Goal: Information Seeking & Learning: Check status

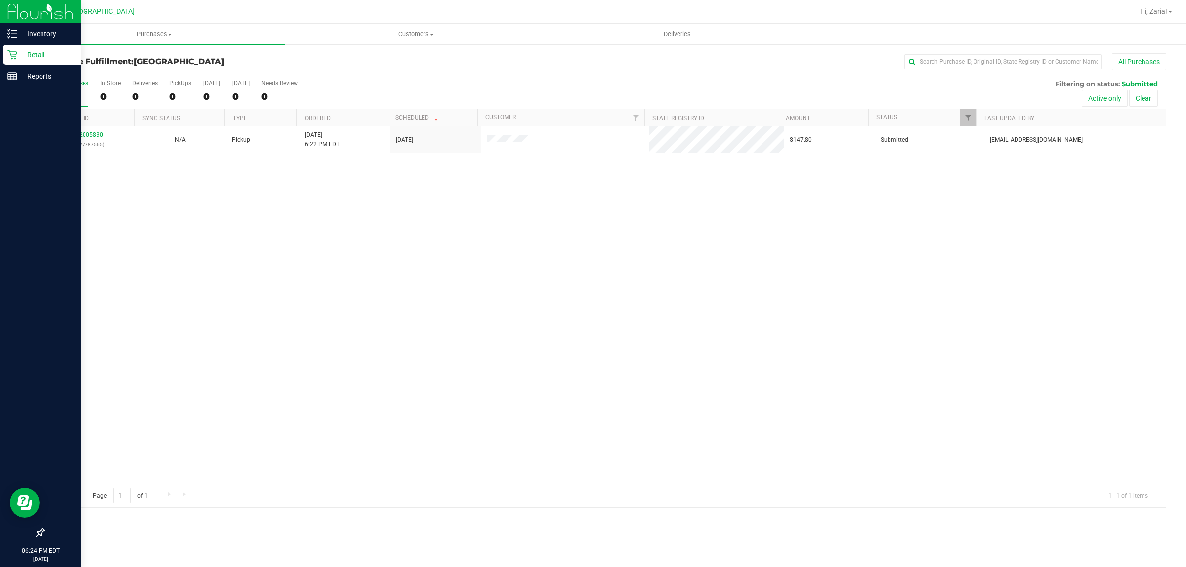
click at [35, 57] on p "Retail" at bounding box center [46, 55] width 59 height 12
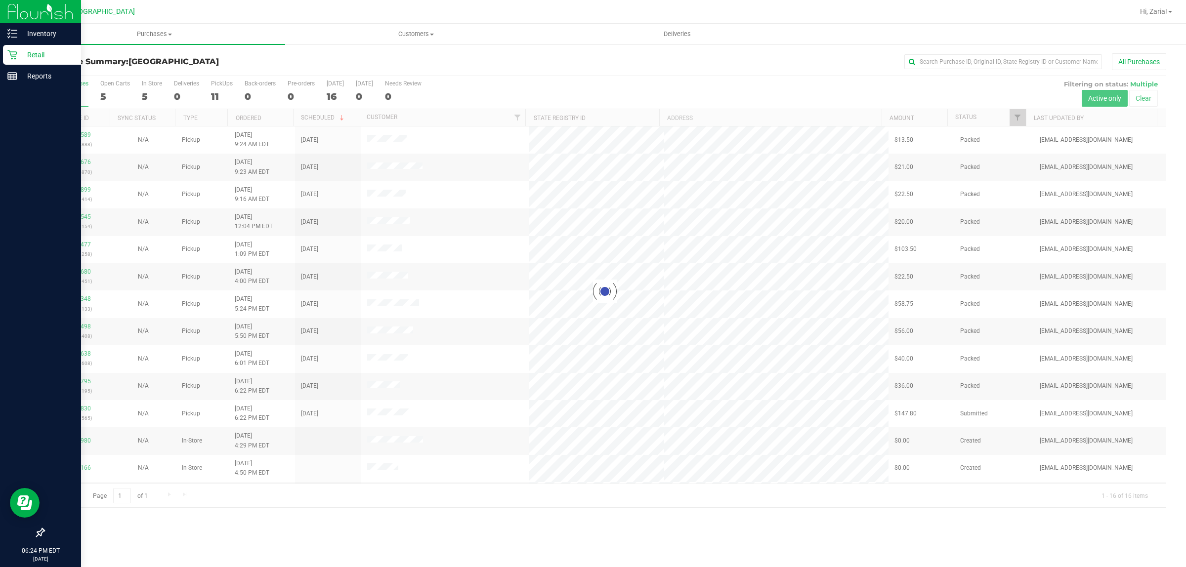
click at [33, 55] on p "Retail" at bounding box center [46, 55] width 59 height 12
click at [35, 28] on p "Inventory" at bounding box center [46, 34] width 59 height 12
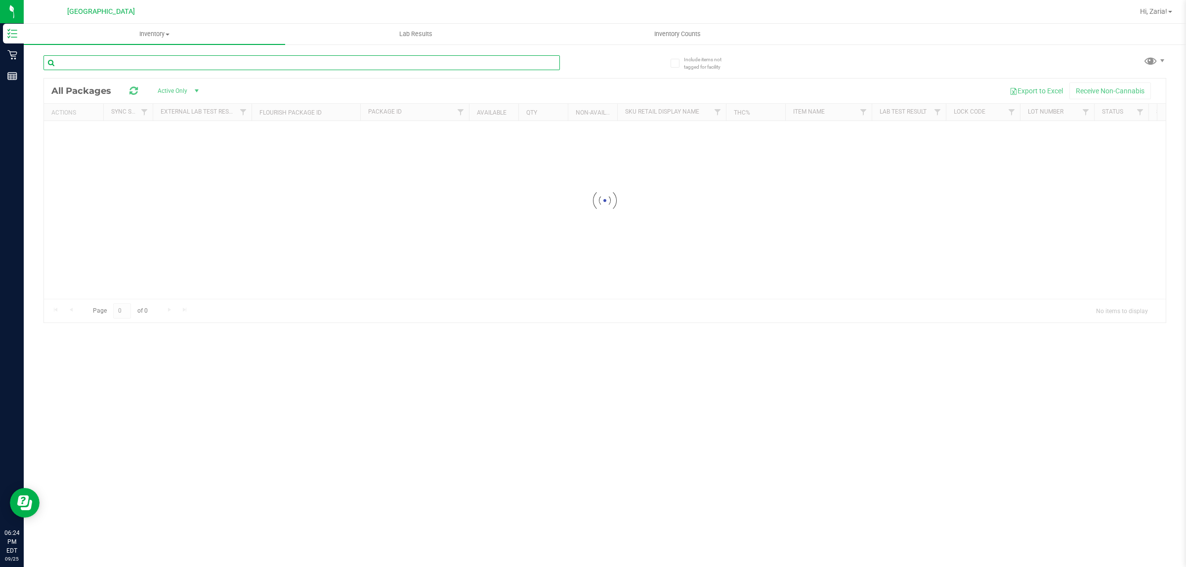
click at [114, 60] on input "text" at bounding box center [301, 62] width 516 height 15
click at [107, 60] on input "static [PERSON_NAME]" at bounding box center [301, 62] width 516 height 15
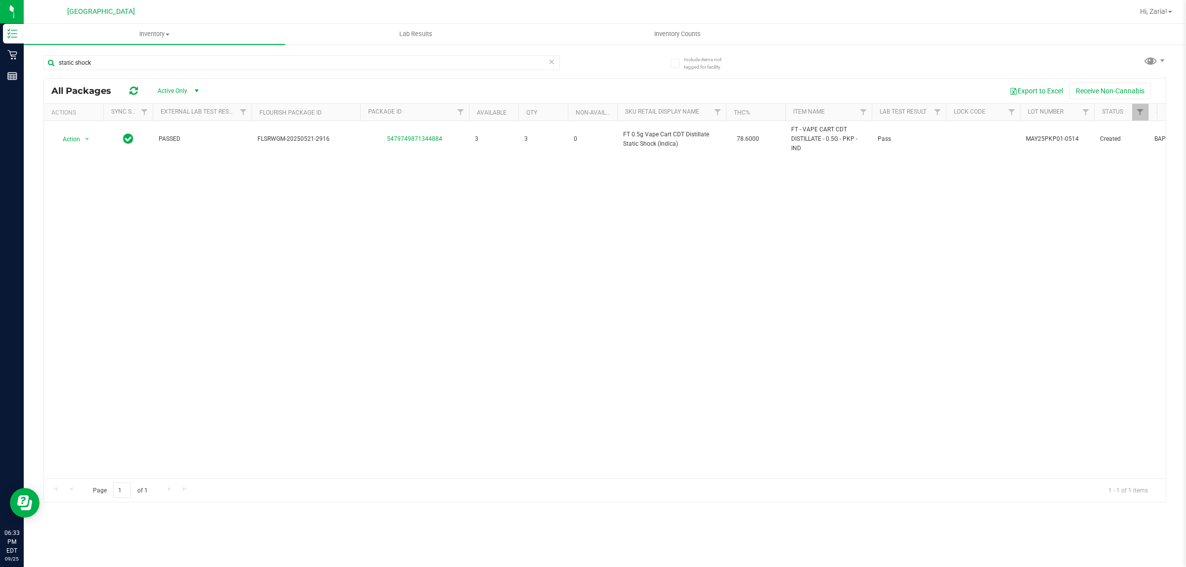
click at [196, 47] on div "static shock" at bounding box center [323, 62] width 561 height 32
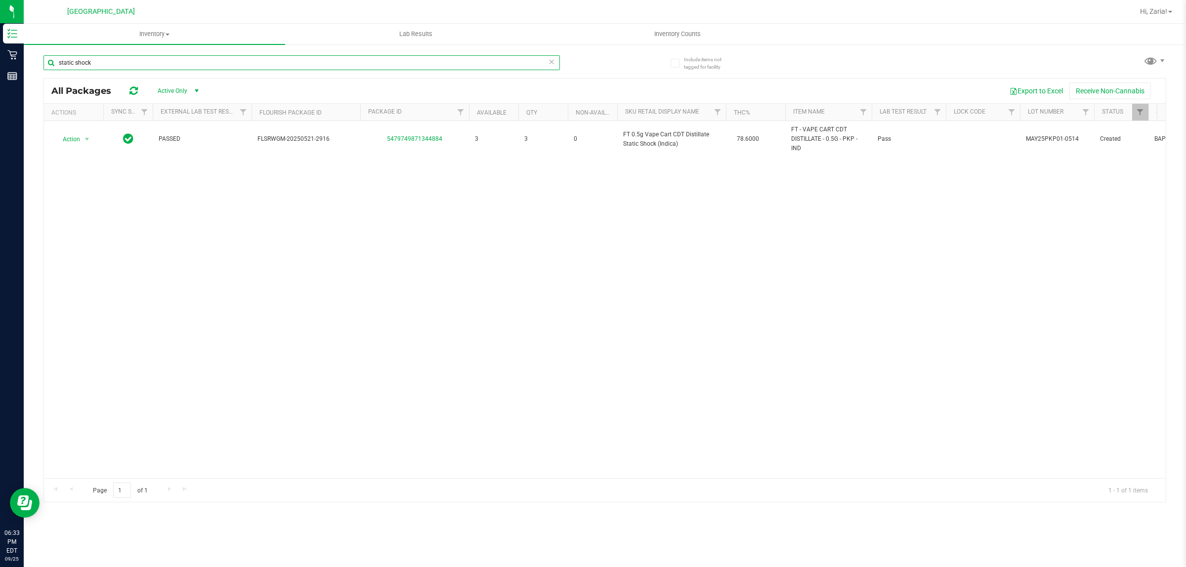
click at [182, 60] on input "static shock" at bounding box center [301, 62] width 516 height 15
click at [181, 60] on input "static shock" at bounding box center [301, 62] width 516 height 15
type input "[PERSON_NAME]"
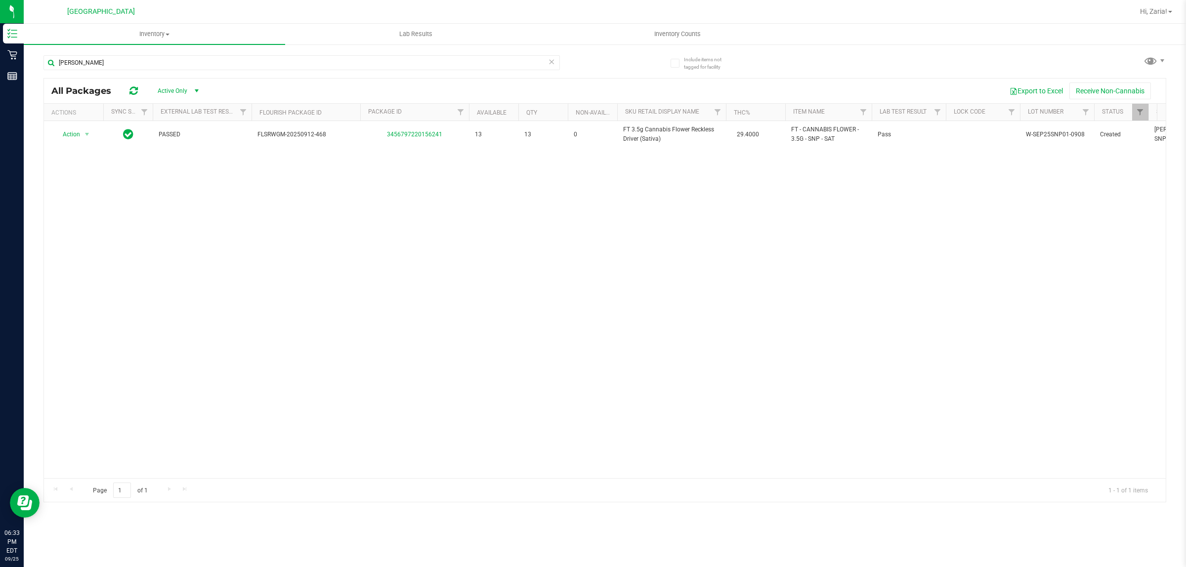
click at [598, 203] on div "Action Action Global inventory Package audit log Print package label Print prod…" at bounding box center [605, 299] width 1122 height 357
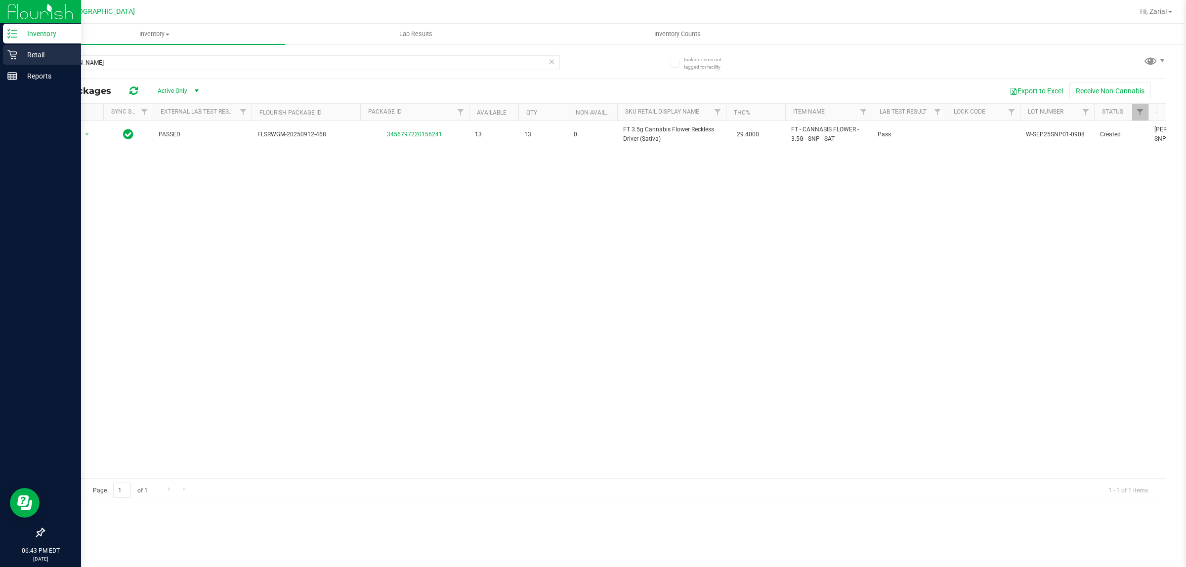
click at [29, 52] on p "Retail" at bounding box center [46, 55] width 59 height 12
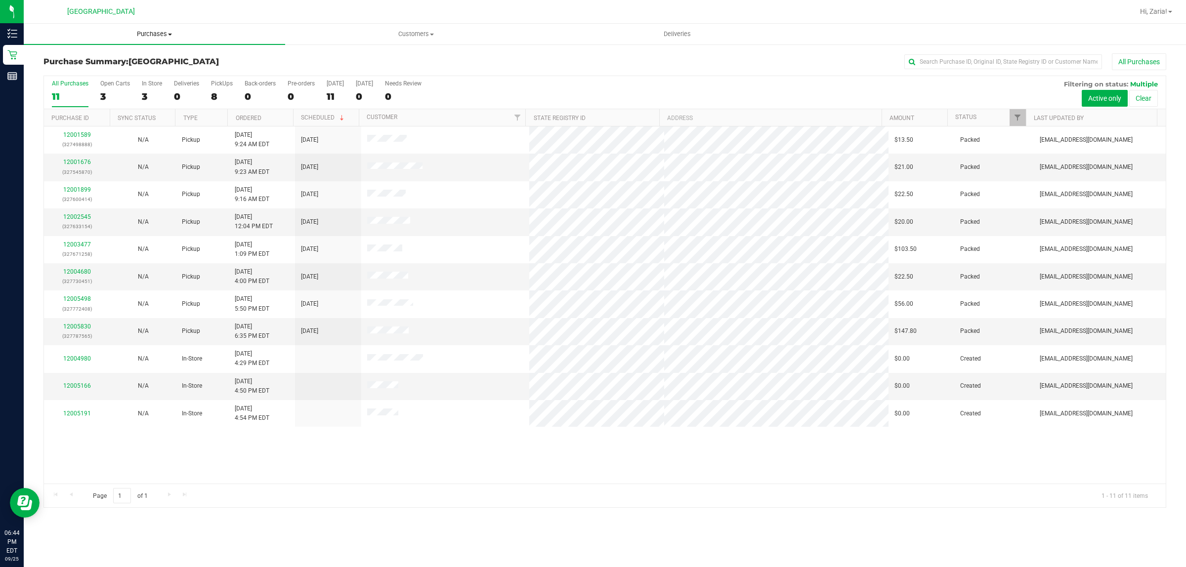
click at [127, 30] on span "Purchases" at bounding box center [154, 34] width 261 height 9
click at [137, 75] on li "Fulfillment" at bounding box center [154, 72] width 261 height 12
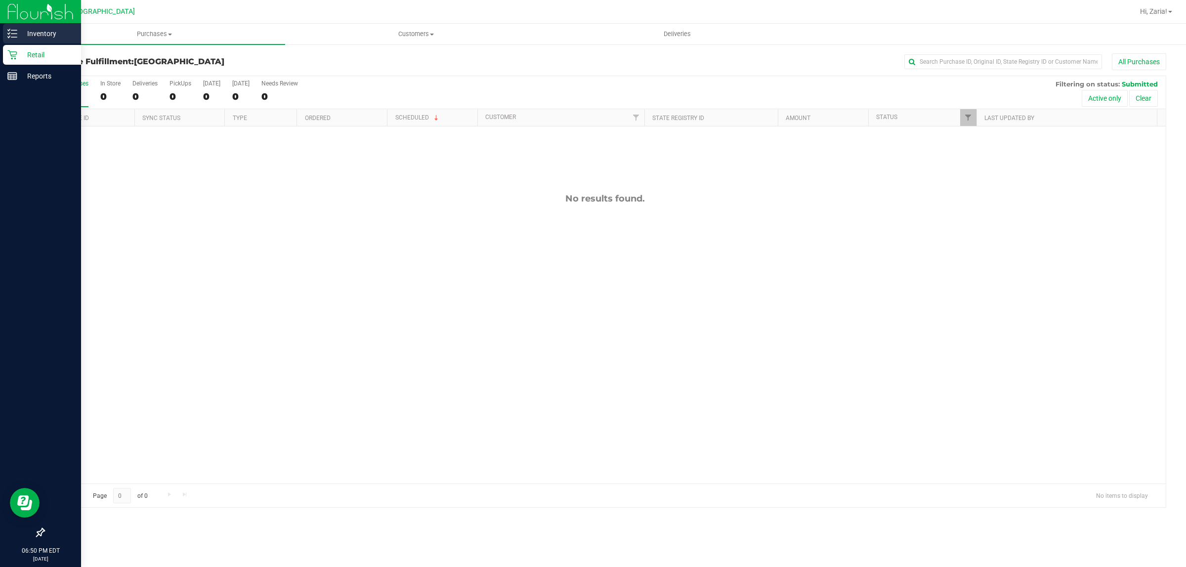
click at [20, 35] on p "Inventory" at bounding box center [46, 34] width 59 height 12
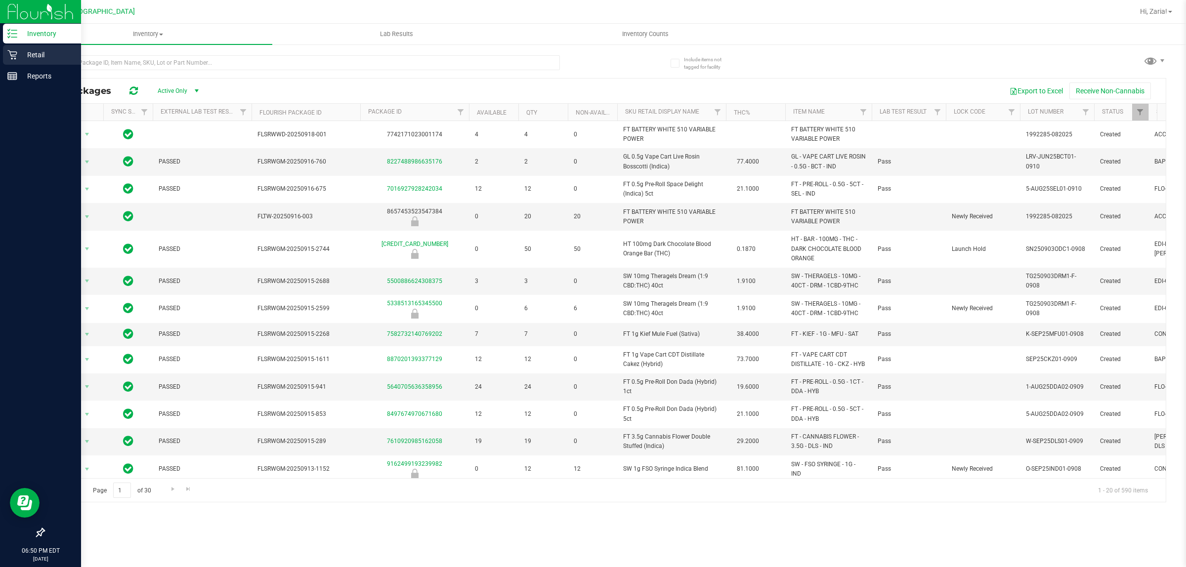
click at [47, 55] on p "Retail" at bounding box center [46, 55] width 59 height 12
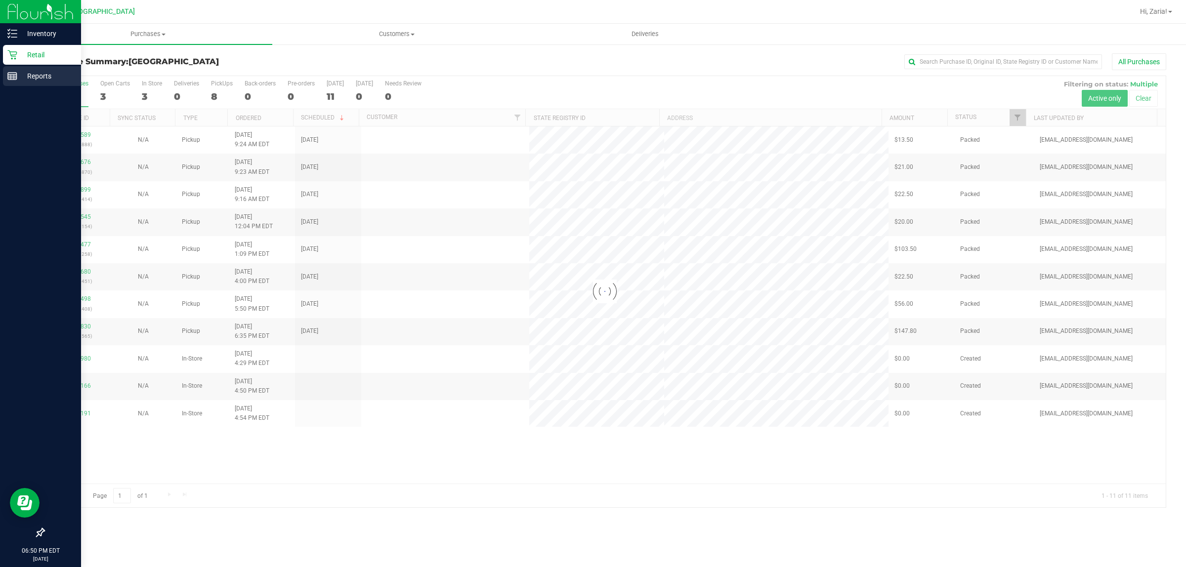
click at [43, 78] on p "Reports" at bounding box center [46, 76] width 59 height 12
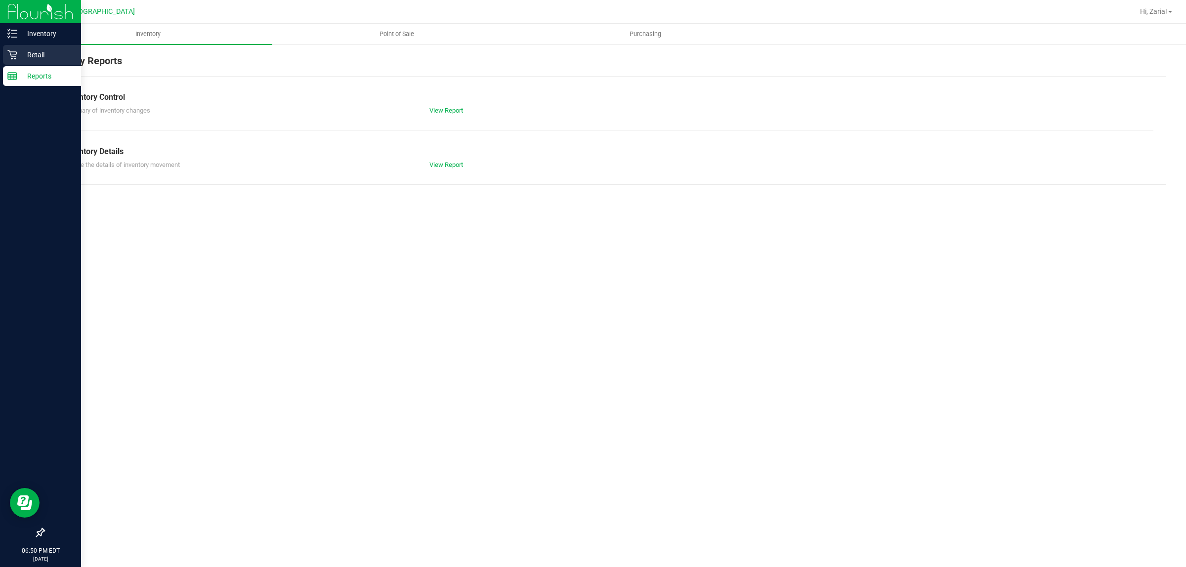
click at [38, 45] on div "Retail" at bounding box center [42, 55] width 78 height 20
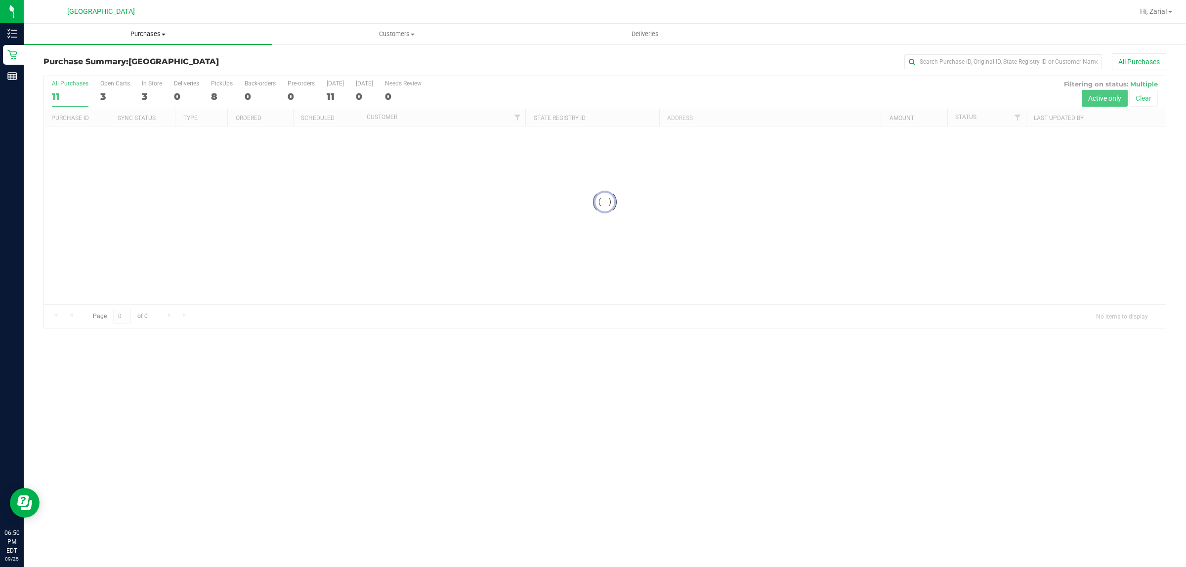
click at [169, 28] on uib-tab-heading "Purchases Summary of purchases Fulfillment All purchases" at bounding box center [148, 34] width 249 height 21
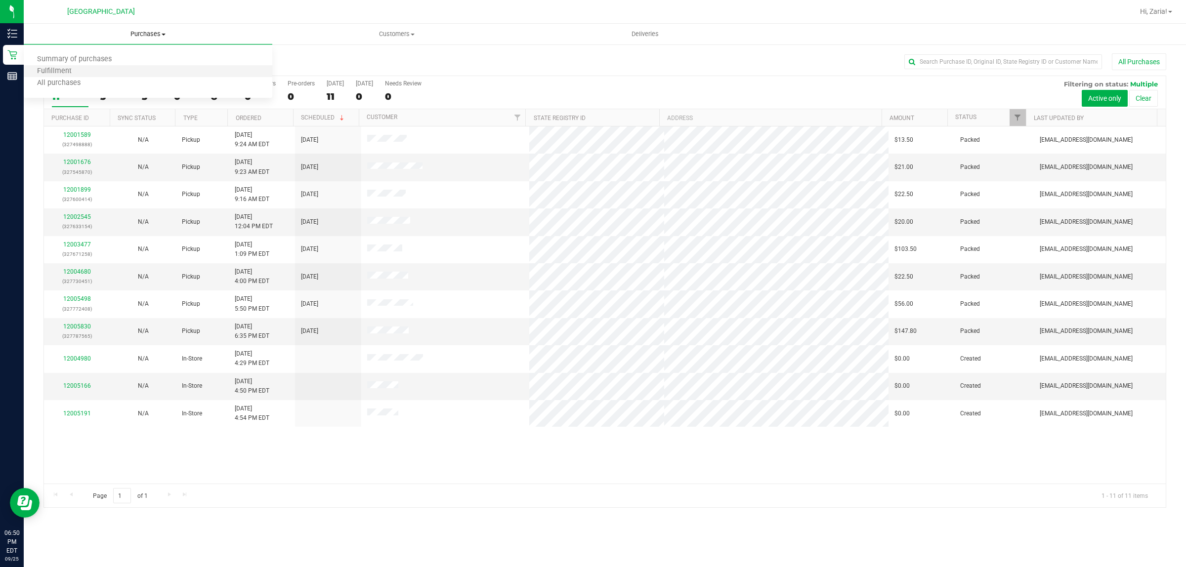
click at [149, 69] on li "Fulfillment" at bounding box center [148, 72] width 249 height 12
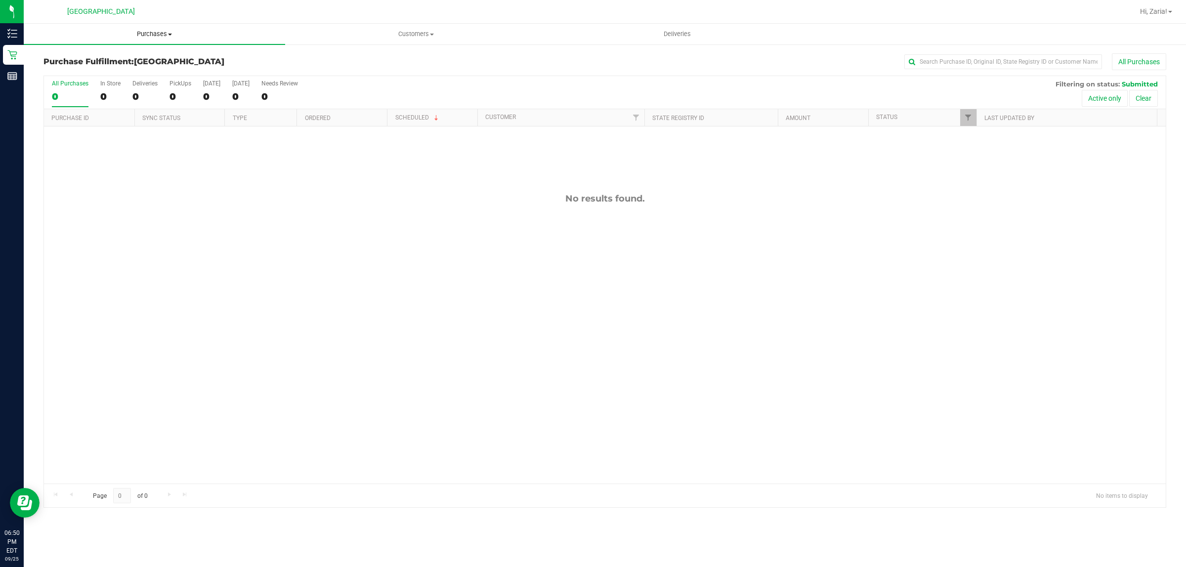
click at [145, 36] on span "Purchases" at bounding box center [154, 34] width 261 height 9
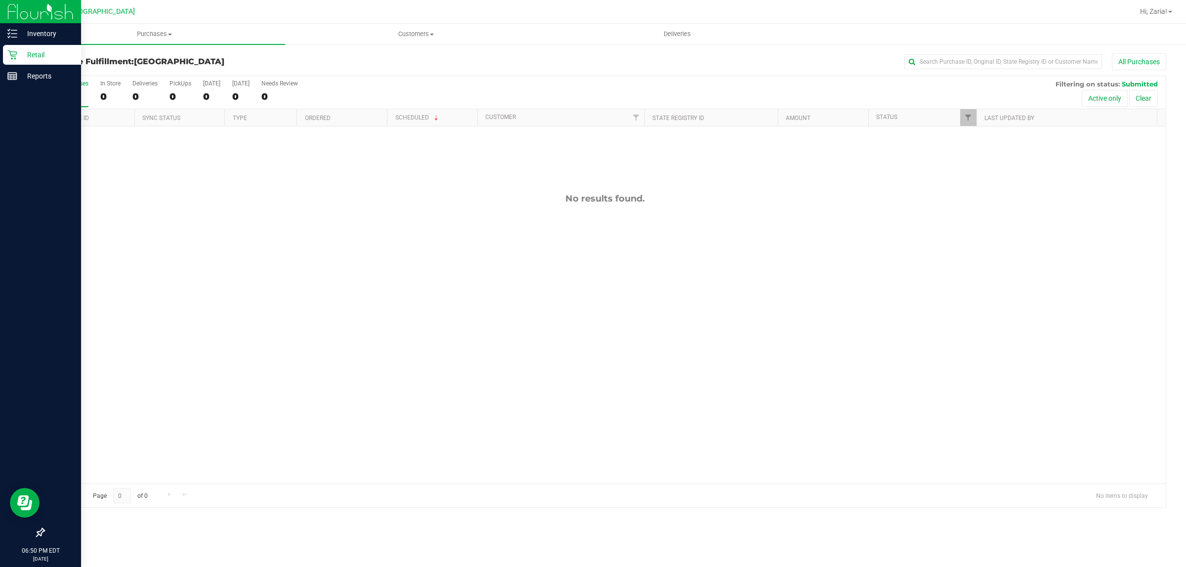
click at [46, 53] on p "Retail" at bounding box center [46, 55] width 59 height 12
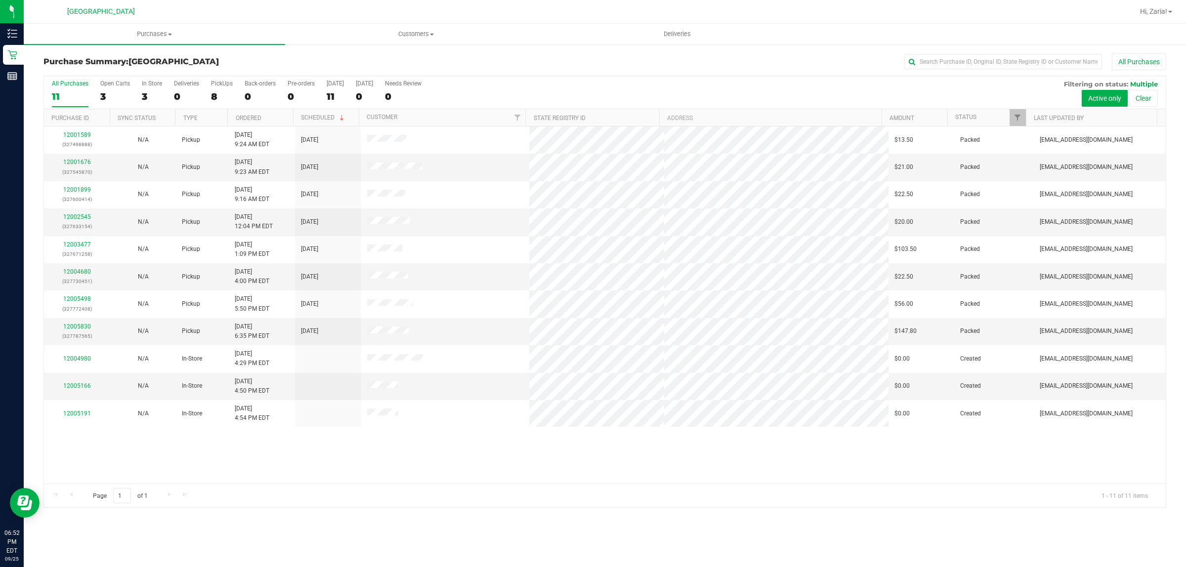
click at [150, 44] on link "Purchases Summary of purchases Fulfillment All purchases" at bounding box center [154, 34] width 261 height 21
click at [147, 78] on li "All purchases" at bounding box center [154, 84] width 261 height 12
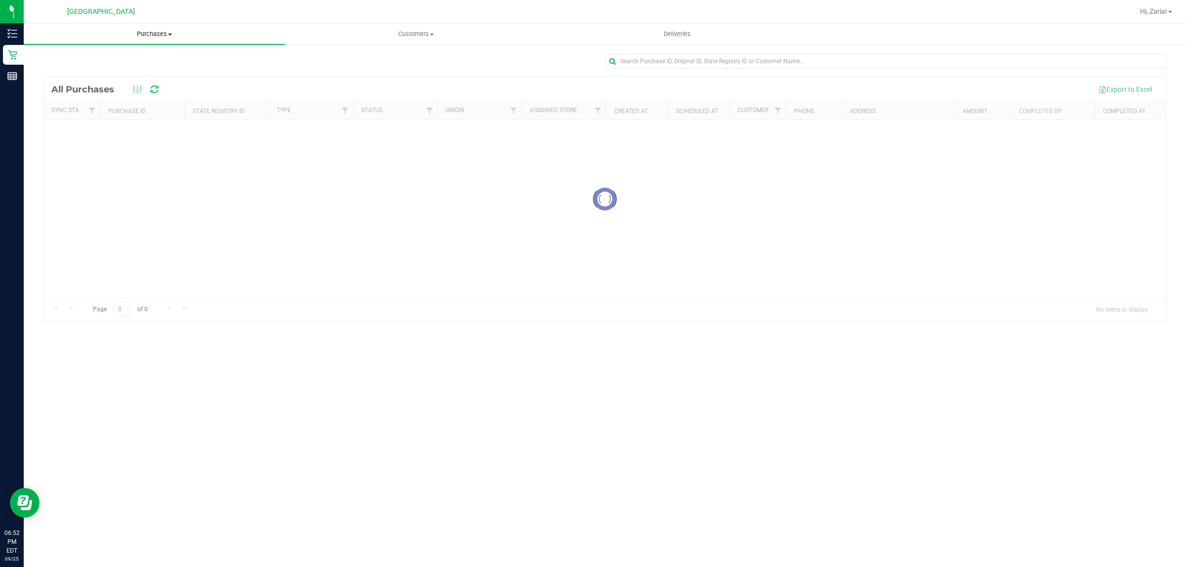
click at [146, 36] on span "Purchases" at bounding box center [154, 34] width 261 height 9
click at [150, 72] on li "Fulfillment" at bounding box center [154, 72] width 261 height 12
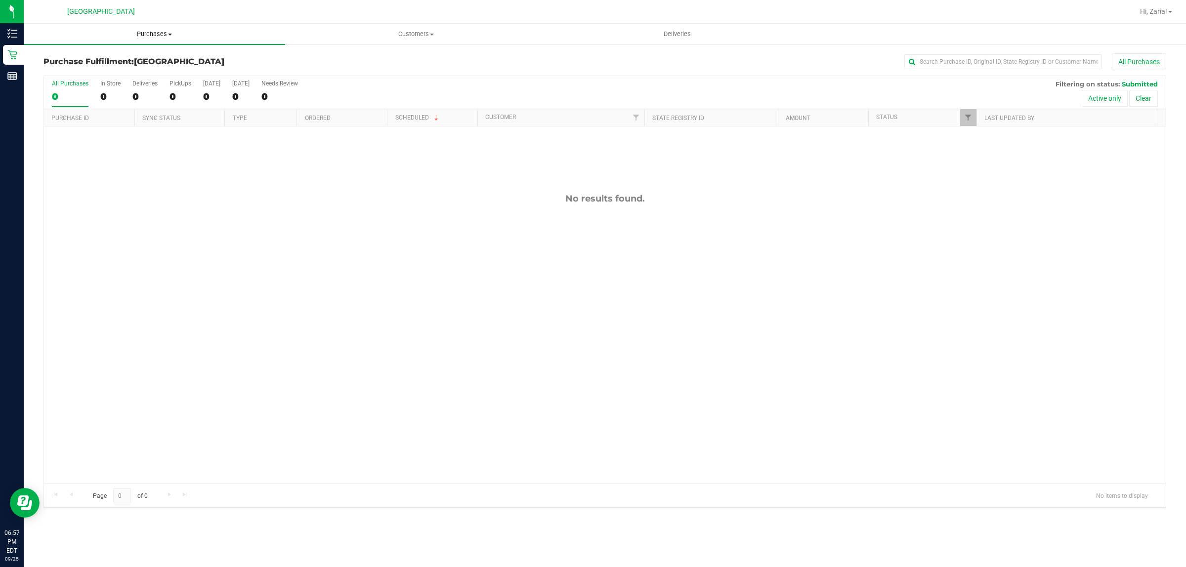
click at [179, 35] on span "Purchases" at bounding box center [154, 34] width 261 height 9
click at [100, 67] on li "Fulfillment" at bounding box center [154, 72] width 261 height 12
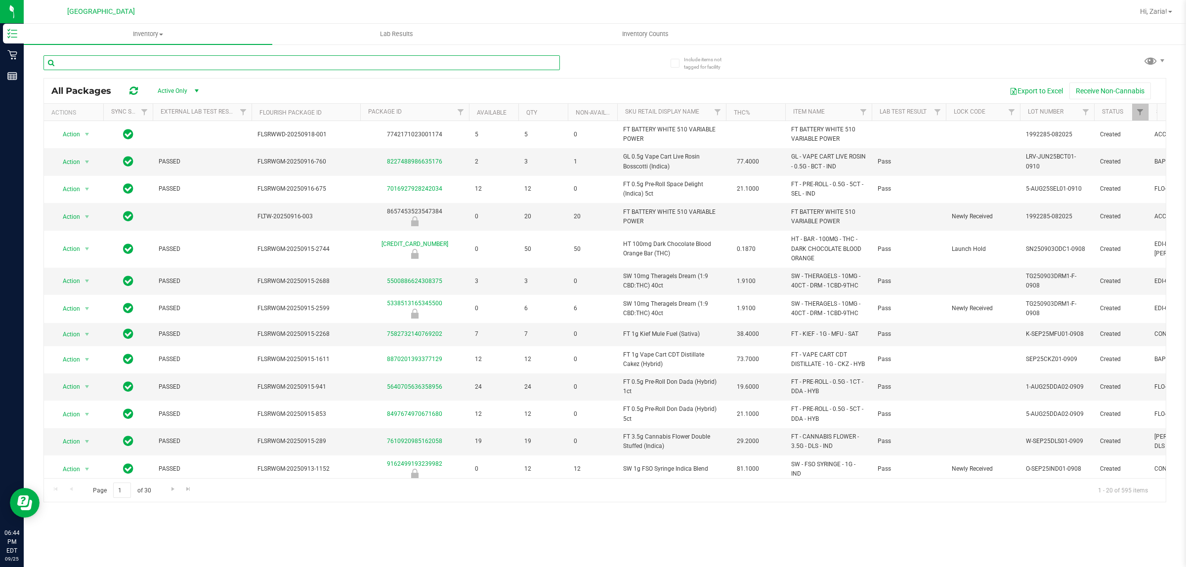
click at [193, 57] on input "text" at bounding box center [301, 62] width 516 height 15
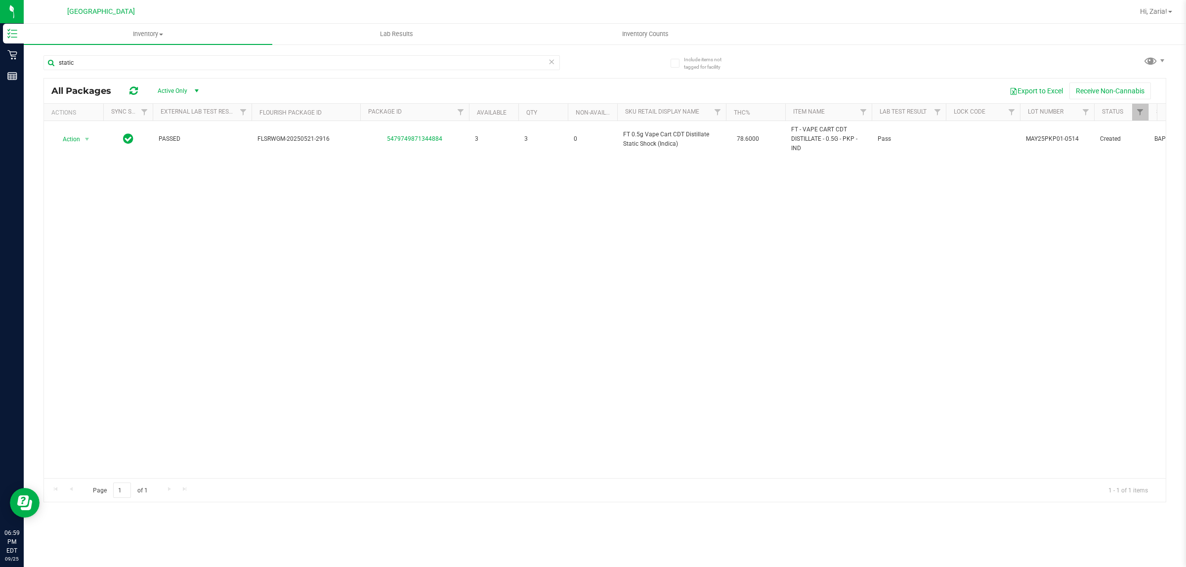
click at [173, 53] on div "static" at bounding box center [323, 62] width 561 height 32
click at [173, 54] on div "static" at bounding box center [323, 62] width 561 height 32
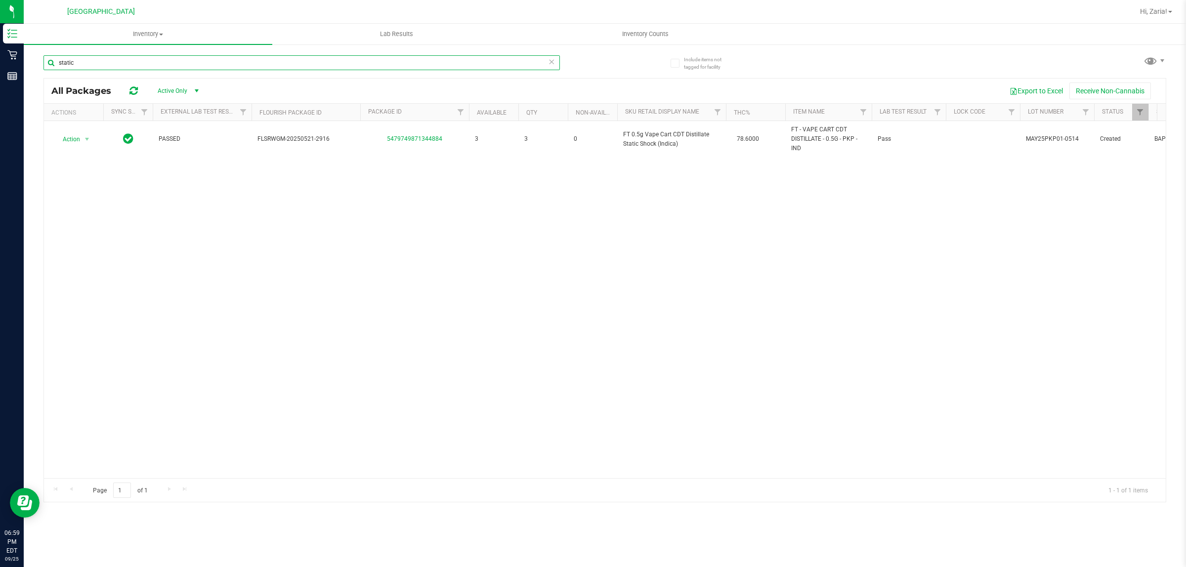
click at [170, 63] on input "static" at bounding box center [301, 62] width 516 height 15
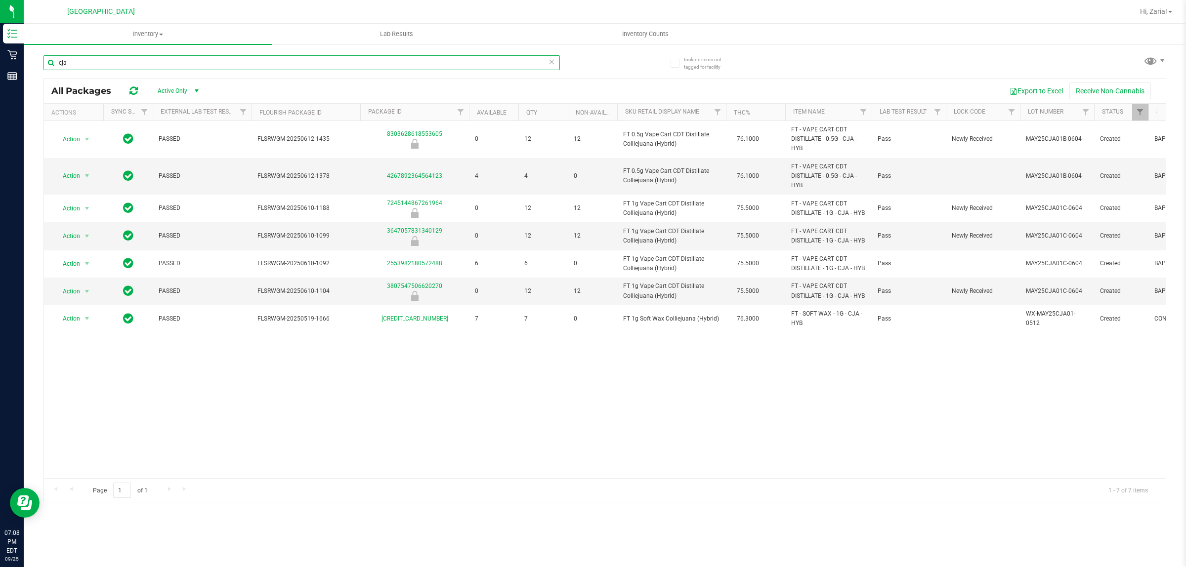
click at [171, 67] on input "cja" at bounding box center [301, 62] width 516 height 15
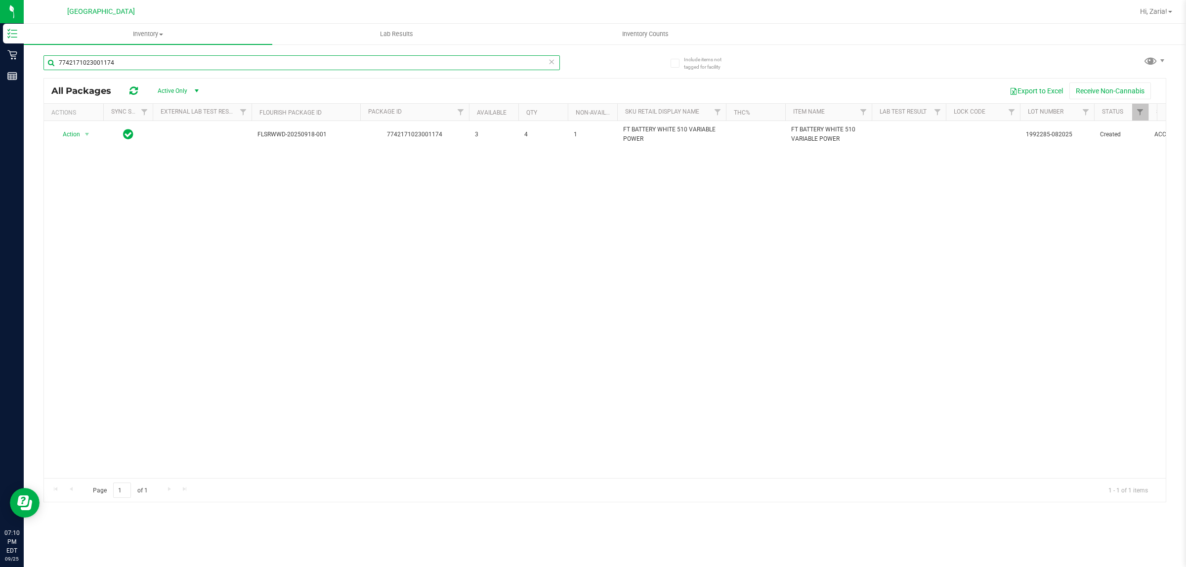
click at [309, 68] on input "7742171023001174" at bounding box center [301, 62] width 516 height 15
type input "pkn"
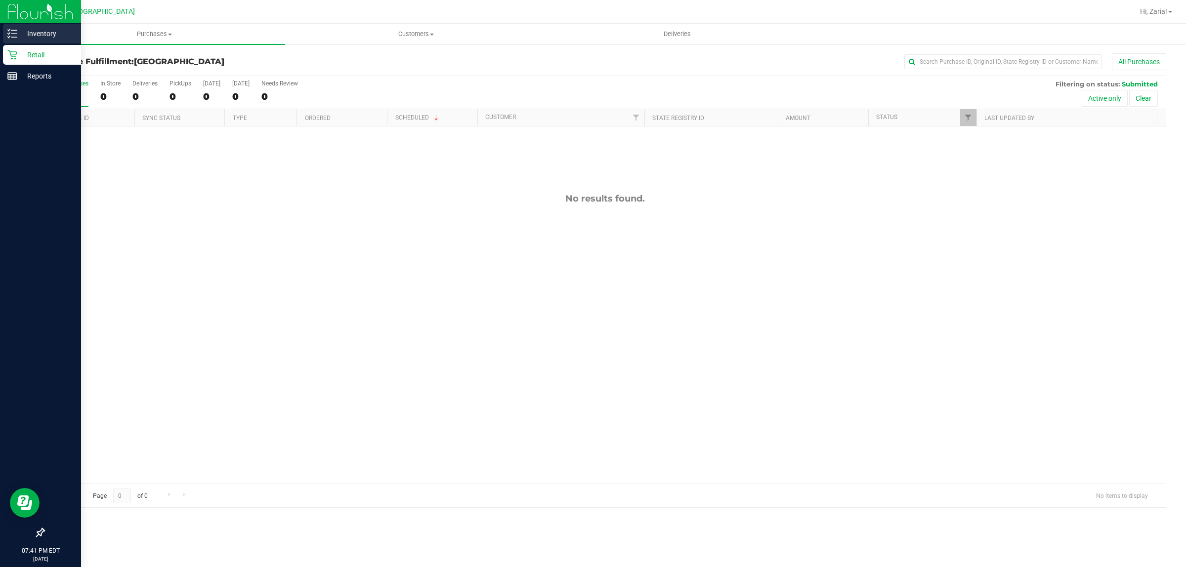
click at [56, 34] on p "Inventory" at bounding box center [46, 34] width 59 height 12
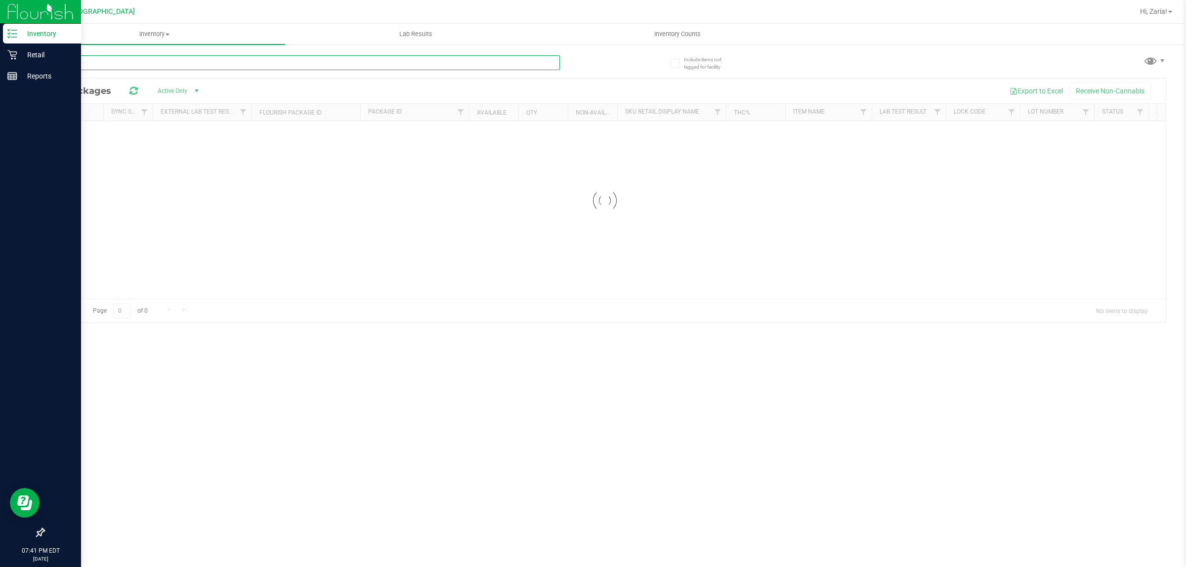
click at [117, 62] on input "text" at bounding box center [301, 62] width 516 height 15
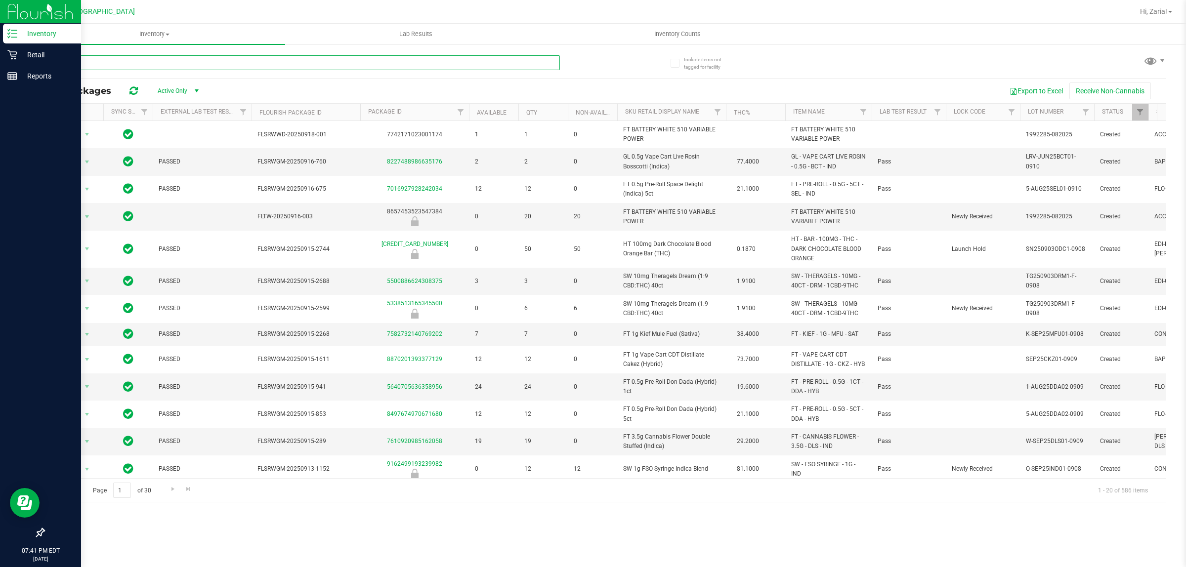
type input "wbv"
